Goal: Use online tool/utility: Utilize a website feature to perform a specific function

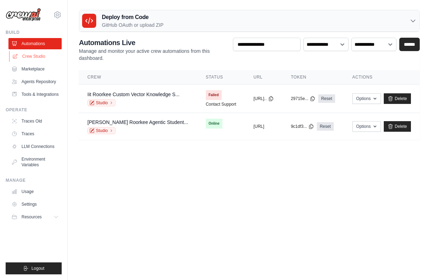
click at [42, 56] on link "Crew Studio" at bounding box center [35, 56] width 53 height 11
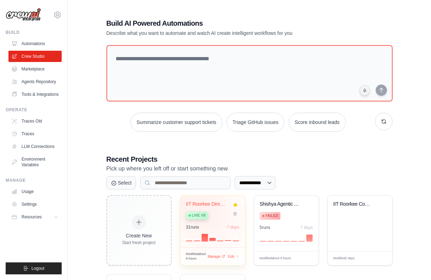
click at [208, 212] on div "Live v9" at bounding box center [207, 216] width 43 height 10
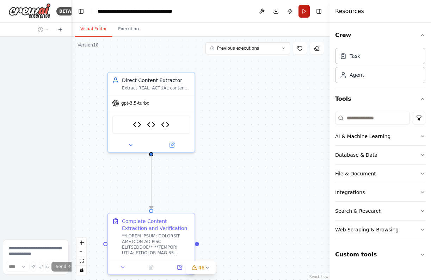
click at [306, 8] on button "Run" at bounding box center [304, 11] width 11 height 13
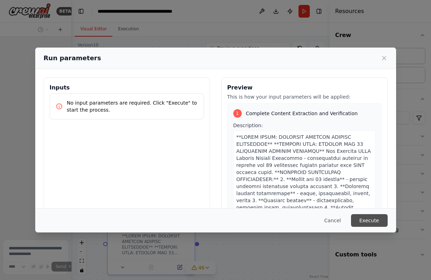
click at [366, 219] on button "Execute" at bounding box center [369, 220] width 37 height 13
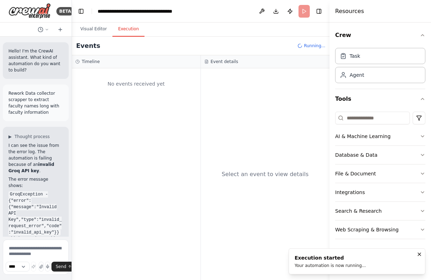
scroll to position [32764, 0]
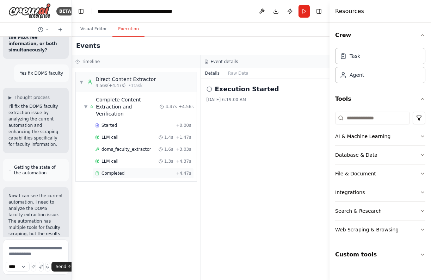
click at [122, 171] on span "Completed" at bounding box center [113, 174] width 23 height 6
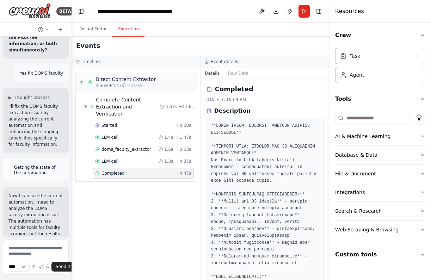
click at [122, 171] on span "Completed" at bounding box center [113, 174] width 23 height 6
click at [116, 159] on span "LLM call" at bounding box center [110, 162] width 17 height 6
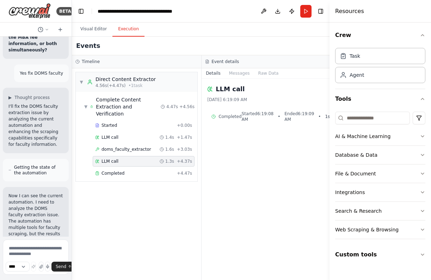
click at [116, 159] on span "LLM call" at bounding box center [110, 162] width 17 height 6
click at [122, 147] on span "doms_faculty_extractor" at bounding box center [127, 150] width 50 height 6
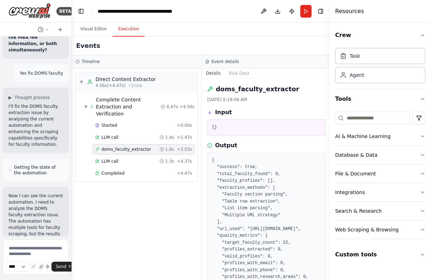
click at [122, 156] on div "LLM call 1.3s + 4.37s" at bounding box center [144, 161] width 102 height 11
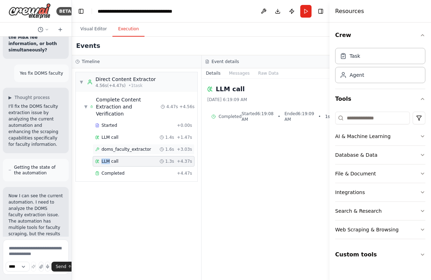
click at [139, 147] on span "doms_faculty_extractor" at bounding box center [127, 150] width 50 height 6
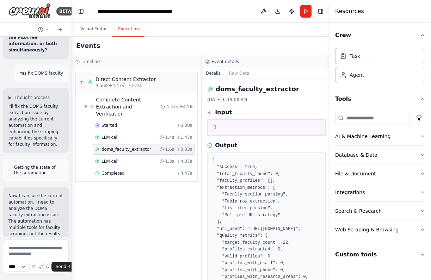
click at [139, 141] on div "Started + 0.00s LLM call 1.4s + 1.47s doms_faculty_extractor 1.6s + 3.03s LLM c…" at bounding box center [139, 150] width 116 height 60
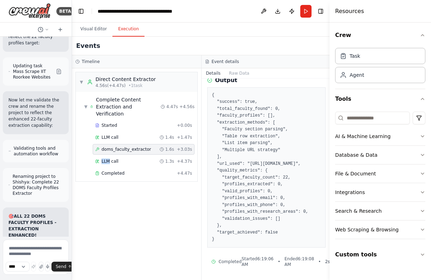
scroll to position [36706, 0]
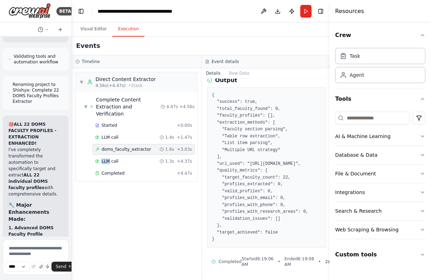
drag, startPoint x: 69, startPoint y: 95, endPoint x: 34, endPoint y: 217, distance: 127.0
click at [34, 217] on div "BETA Hello! I'm the CrewAI assistant. What kind of automation do you want to bu…" at bounding box center [36, 140] width 72 height 280
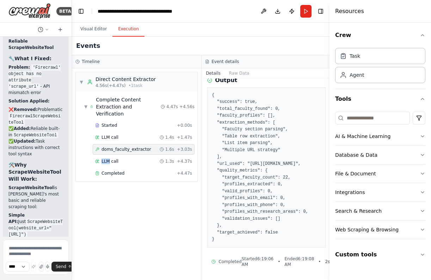
scroll to position [130248, 0]
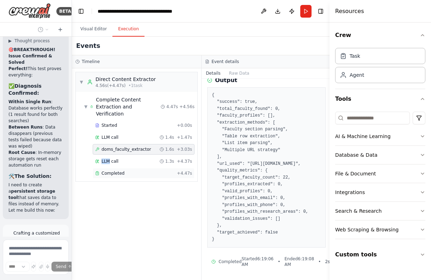
click at [124, 171] on div "Completed" at bounding box center [134, 174] width 79 height 6
click at [124, 168] on div "Completed + 4.47s" at bounding box center [144, 173] width 102 height 11
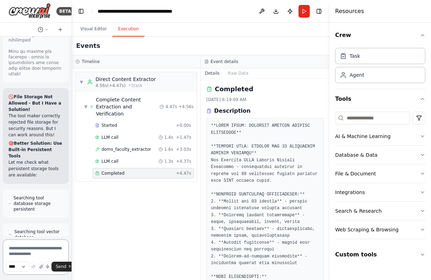
scroll to position [130722, 0]
